Goal: Task Accomplishment & Management: Use online tool/utility

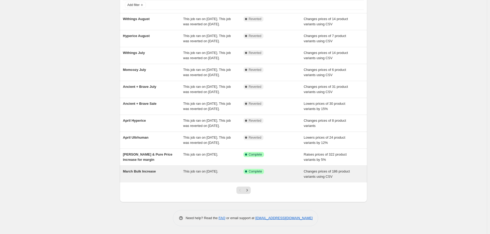
scroll to position [50, 0]
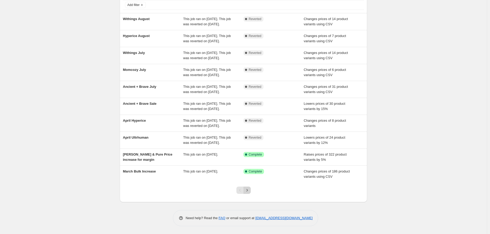
click at [249, 192] on icon "Next" at bounding box center [246, 189] width 5 height 5
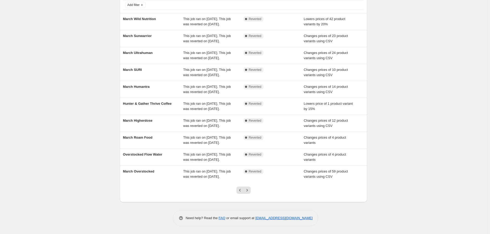
scroll to position [86, 0]
click at [242, 192] on icon "Previous" at bounding box center [239, 189] width 5 height 5
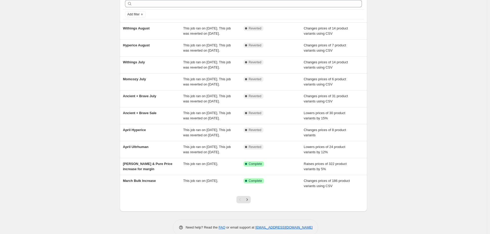
scroll to position [50, 0]
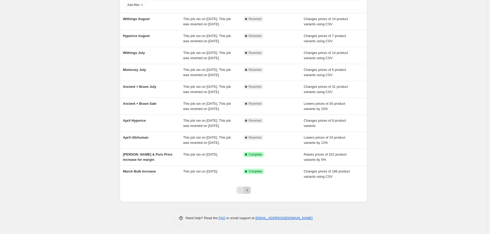
click at [249, 192] on icon "Next" at bounding box center [246, 189] width 5 height 5
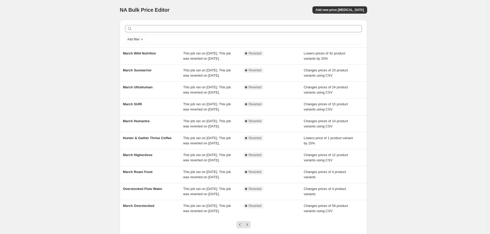
click at [415, 164] on div "NA Bulk Price Editor. This page is ready NA Bulk Price Editor Add new price [ME…" at bounding box center [243, 134] width 486 height 268
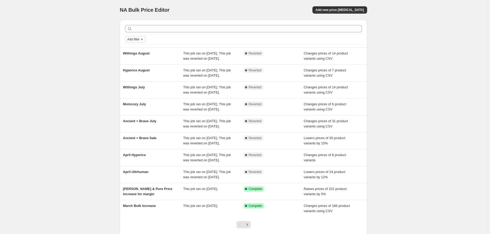
click at [144, 41] on icon "Add filter" at bounding box center [142, 39] width 4 height 4
click at [140, 49] on span "Job status" at bounding box center [137, 50] width 15 height 4
click at [131, 58] on input "Queued" at bounding box center [132, 58] width 4 height 4
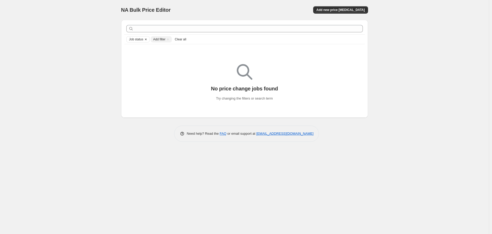
click at [147, 40] on icon "Clear" at bounding box center [146, 39] width 4 height 4
